Goal: Transaction & Acquisition: Obtain resource

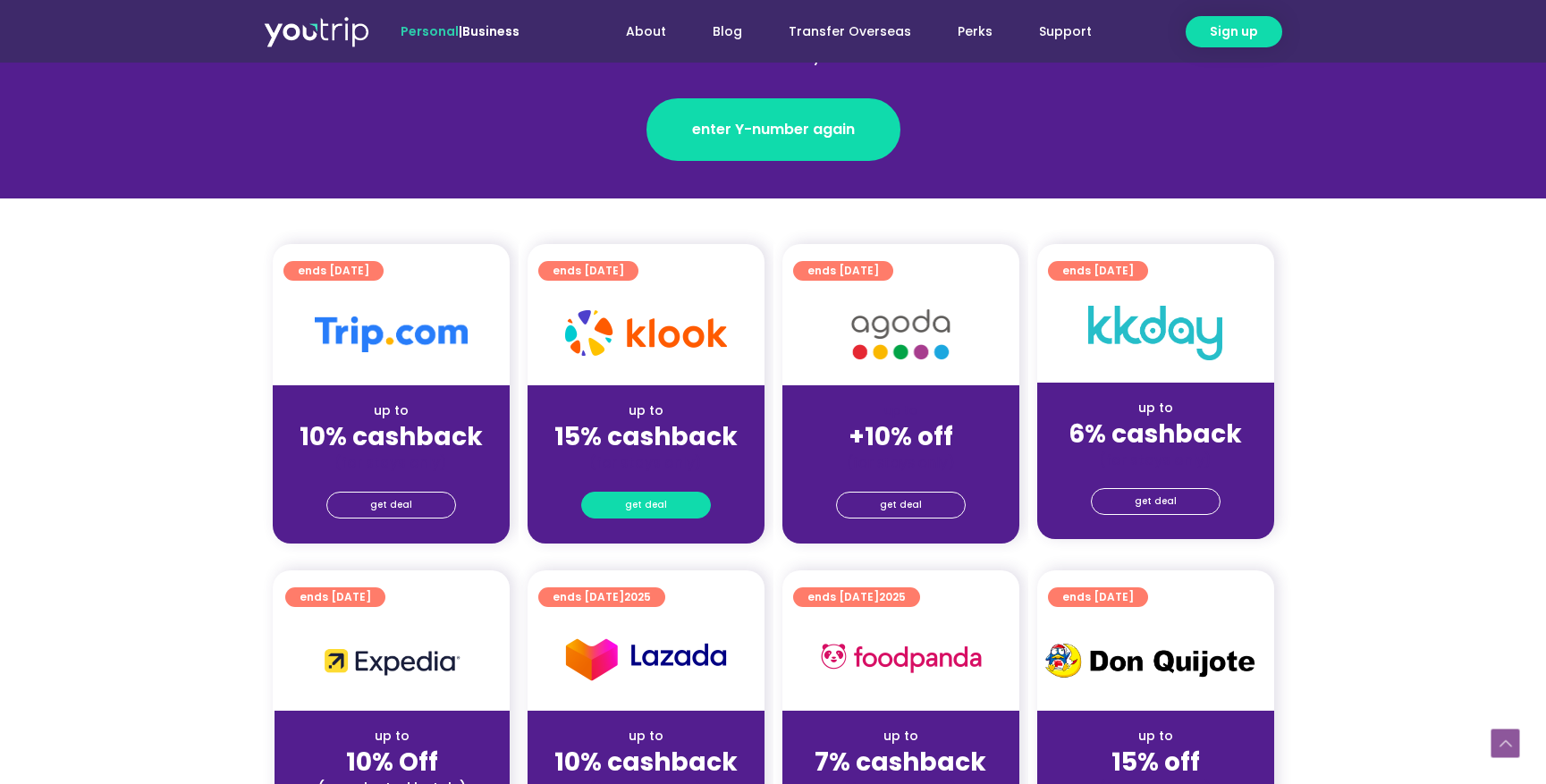
click at [665, 502] on link "get deal" at bounding box center [647, 504] width 130 height 27
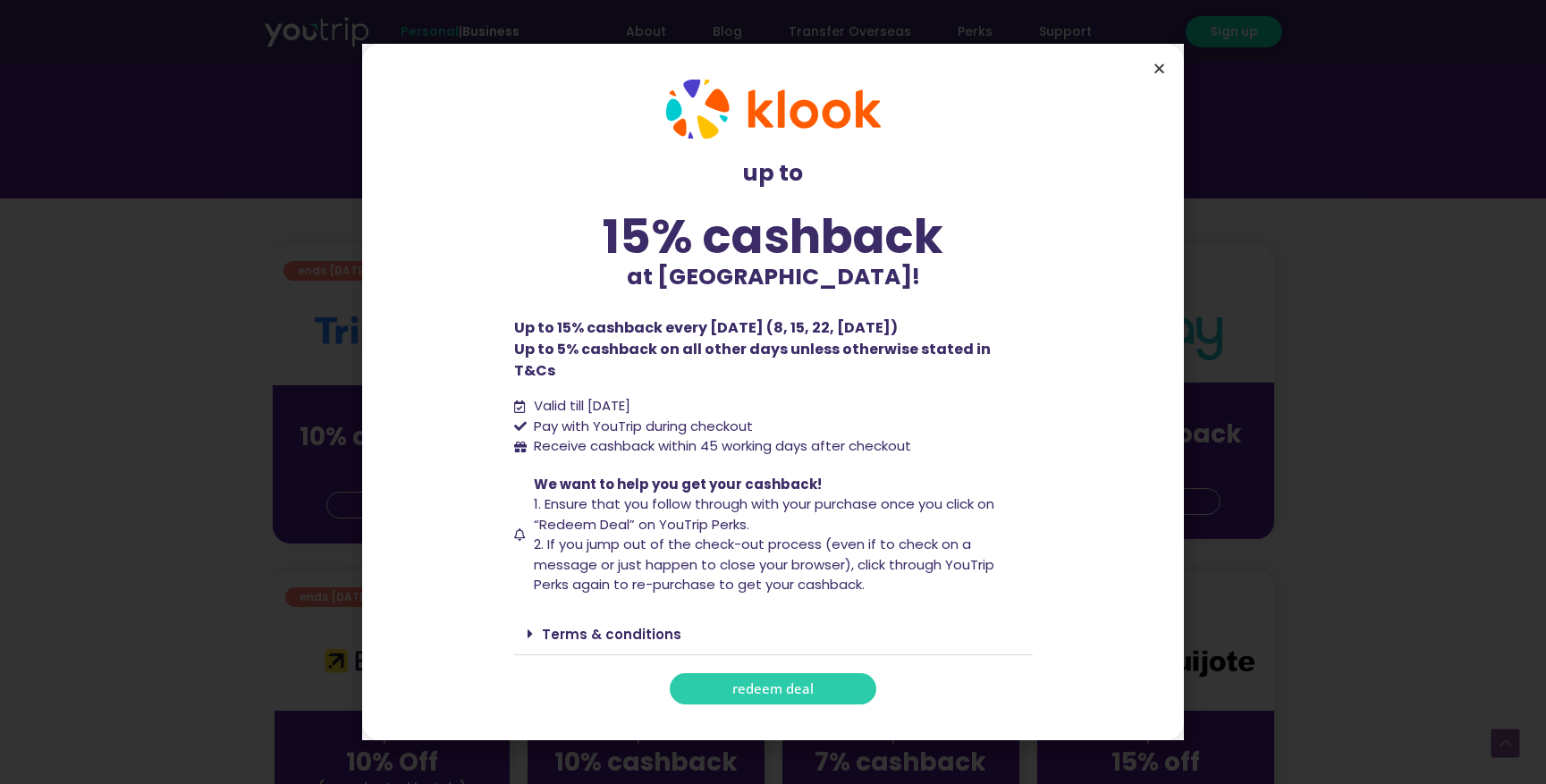
click at [1159, 74] on icon "Close" at bounding box center [1160, 68] width 13 height 13
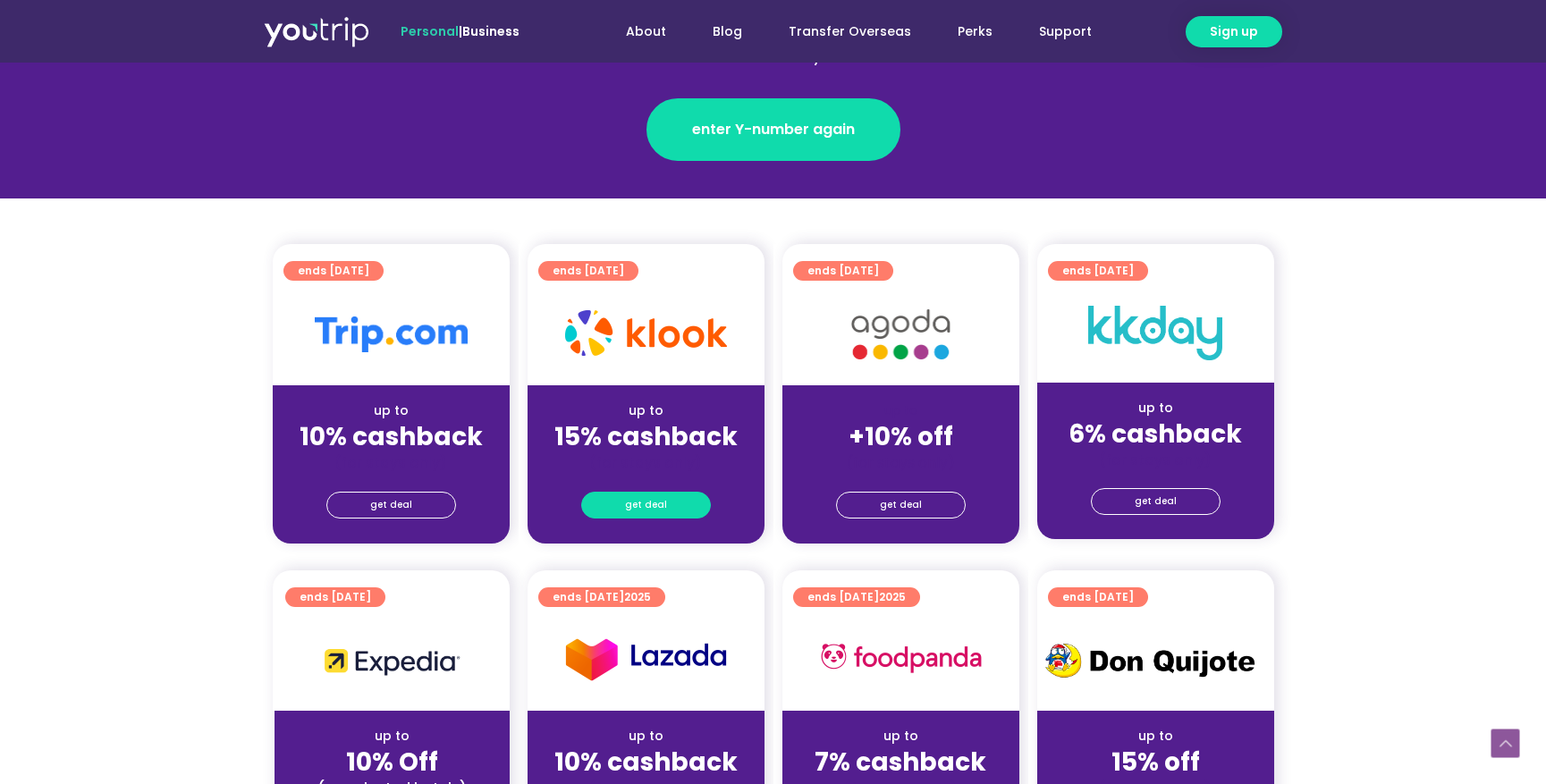
click at [686, 505] on link "get deal" at bounding box center [647, 504] width 130 height 27
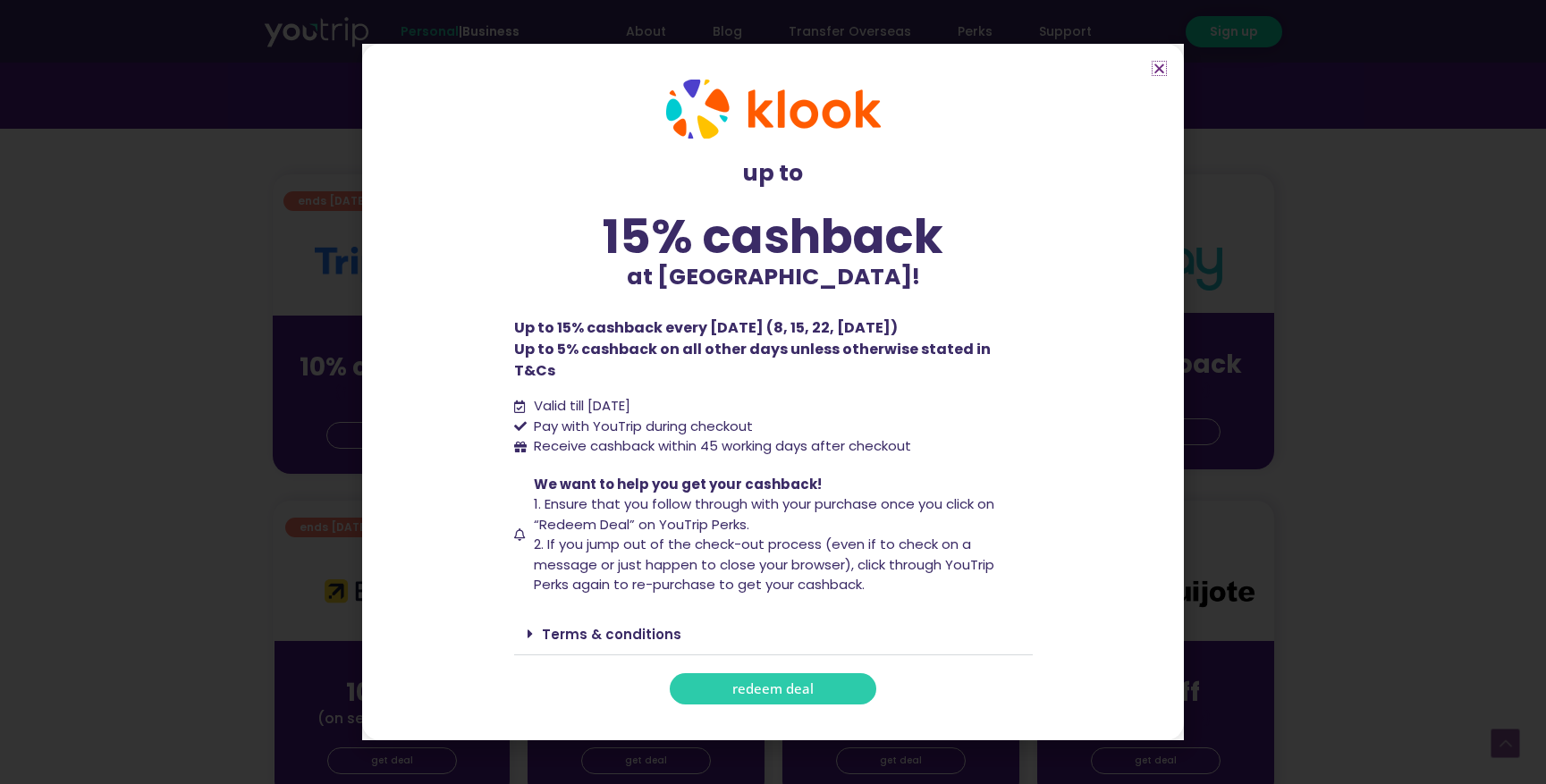
scroll to position [363, 0]
click at [804, 682] on span "redeem deal" at bounding box center [773, 688] width 82 height 13
